Goal: Information Seeking & Learning: Learn about a topic

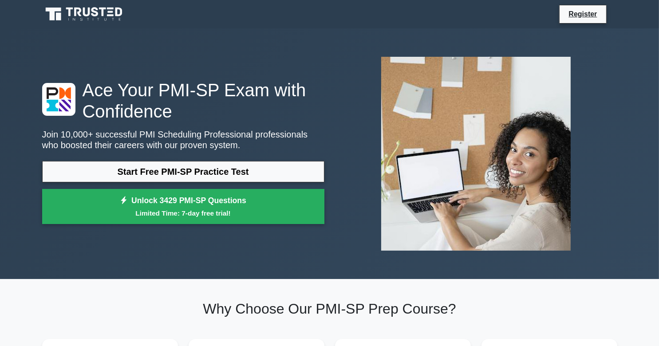
click at [96, 9] on icon at bounding box center [94, 11] width 7 height 9
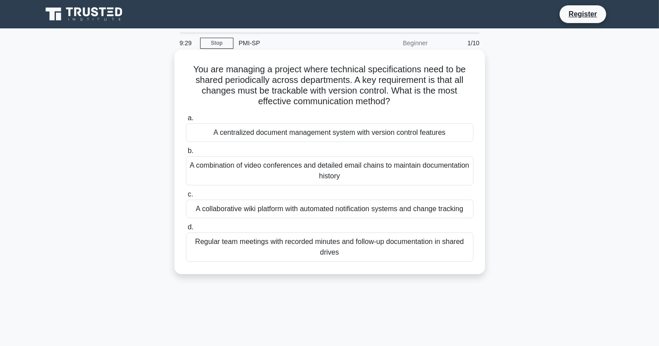
click at [268, 109] on div "You are managing a project where technical specifications need to be shared per…" at bounding box center [329, 161] width 303 height 217
click at [267, 146] on label "b. A combination of video conferences and detailed email chains to maintain doc…" at bounding box center [329, 165] width 287 height 40
click at [186, 148] on input "b. A combination of video conferences and detailed email chains to maintain doc…" at bounding box center [186, 151] width 0 height 6
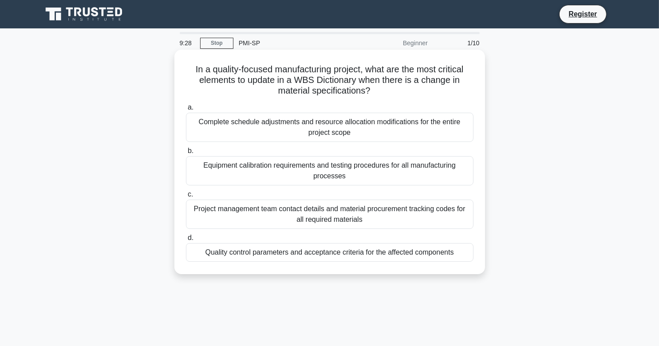
click at [275, 130] on div "Complete schedule adjustments and resource allocation modifications for the ent…" at bounding box center [329, 127] width 287 height 29
click at [186, 110] on input "a. Complete schedule adjustments and resource allocation modifications for the …" at bounding box center [186, 108] width 0 height 6
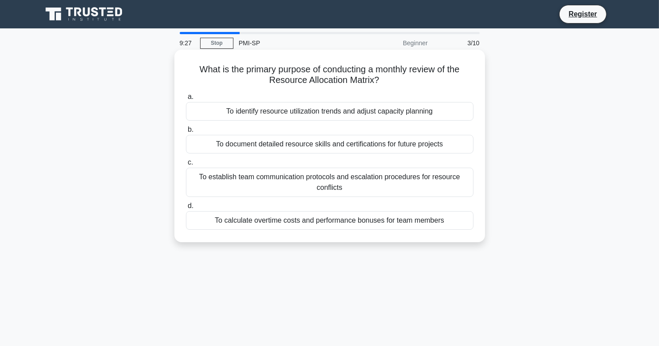
click at [301, 148] on div "To document detailed resource skills and certifications for future projects" at bounding box center [329, 144] width 287 height 19
click at [186, 133] on input "b. To document detailed resource skills and certifications for future projects" at bounding box center [186, 130] width 0 height 6
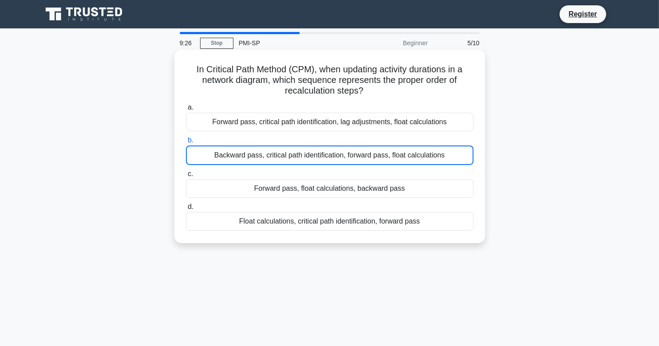
click at [295, 165] on div "a. Forward pass, critical path identification, lag adjustments, float calculati…" at bounding box center [330, 166] width 298 height 132
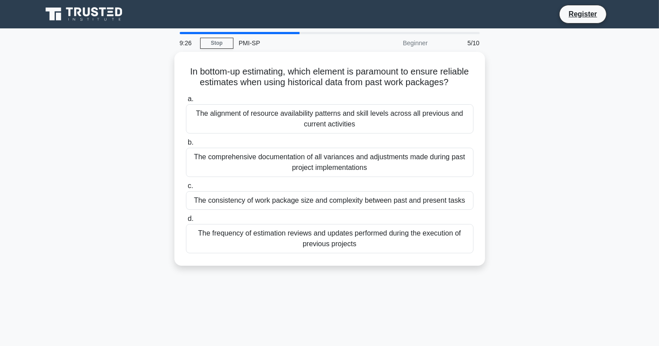
click at [291, 177] on div "The comprehensive documentation of all variances and adjustments made during pa…" at bounding box center [329, 162] width 287 height 29
click at [186, 145] on input "b. The comprehensive documentation of all variances and adjustments made during…" at bounding box center [186, 143] width 0 height 6
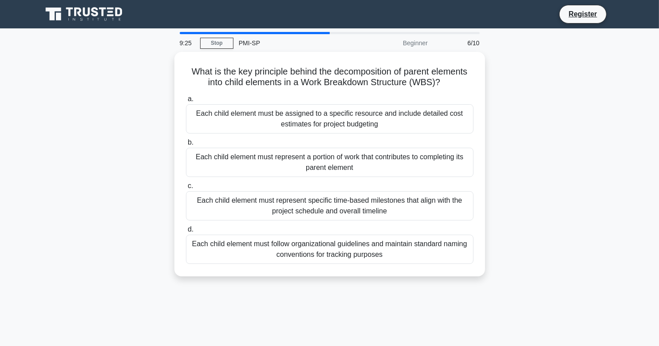
click at [285, 208] on div "Each child element must represent specific time-based milestones that align wit…" at bounding box center [329, 205] width 287 height 29
click at [186, 189] on input "c. Each child element must represent specific time-based milestones that align …" at bounding box center [186, 186] width 0 height 6
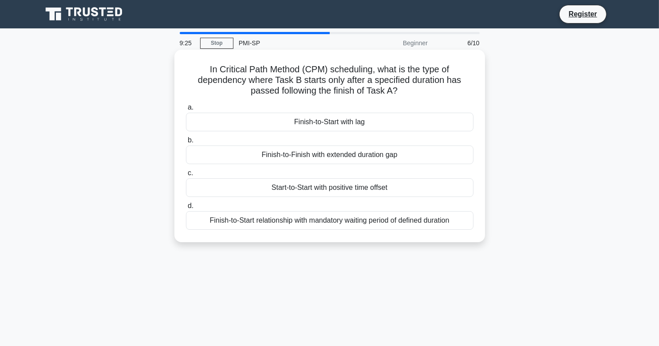
click at [277, 219] on div "Finish-to-Start relationship with mandatory waiting period of defined duration" at bounding box center [329, 220] width 287 height 19
click at [186, 209] on input "d. Finish-to-Start relationship with mandatory waiting period of defined durati…" at bounding box center [186, 206] width 0 height 6
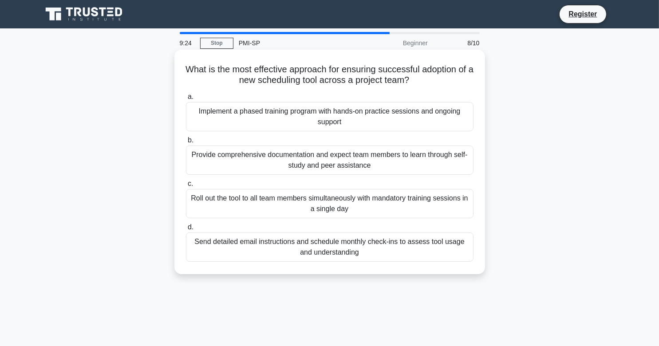
click at [283, 161] on div "Provide comprehensive documentation and expect team members to learn through se…" at bounding box center [329, 159] width 287 height 29
click at [186, 143] on input "b. Provide comprehensive documentation and expect team members to learn through…" at bounding box center [186, 140] width 0 height 6
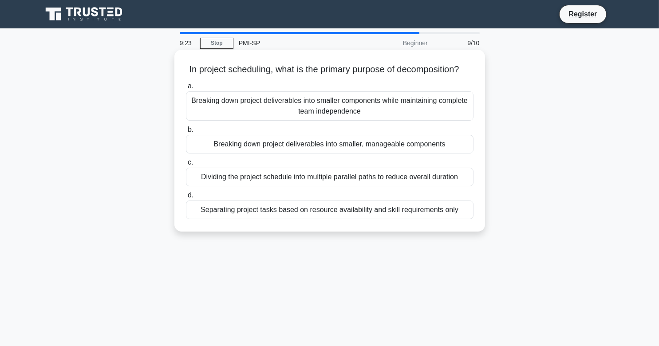
click at [281, 204] on label "d. Separating project tasks based on resource availability and skill requiremen…" at bounding box center [329, 204] width 287 height 29
click at [186, 198] on input "d. Separating project tasks based on resource availability and skill requiremen…" at bounding box center [186, 195] width 0 height 6
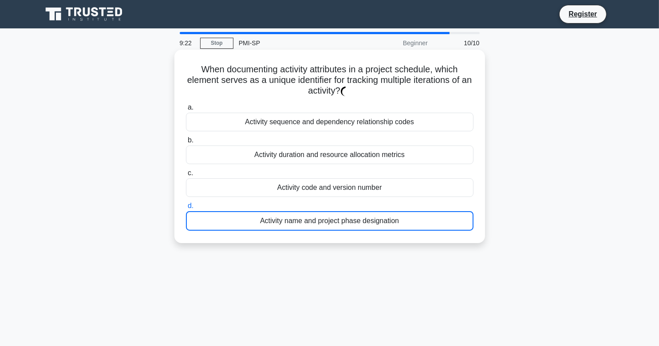
click at [290, 157] on div "Activity duration and resource allocation metrics" at bounding box center [329, 154] width 287 height 19
click at [186, 143] on input "b. Activity duration and resource allocation metrics" at bounding box center [186, 140] width 0 height 6
